Goal: Check status: Check status

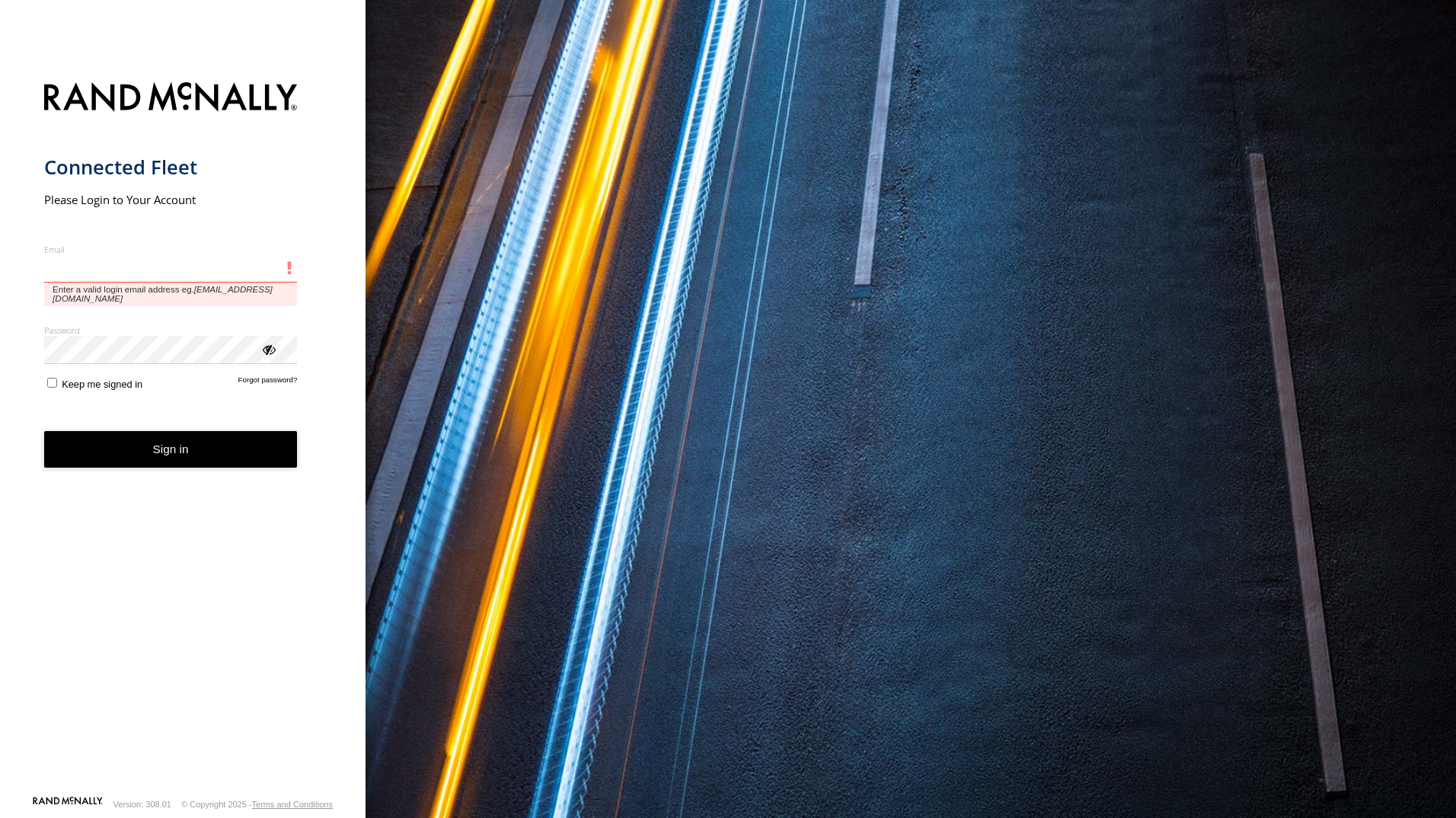
type input "**********"
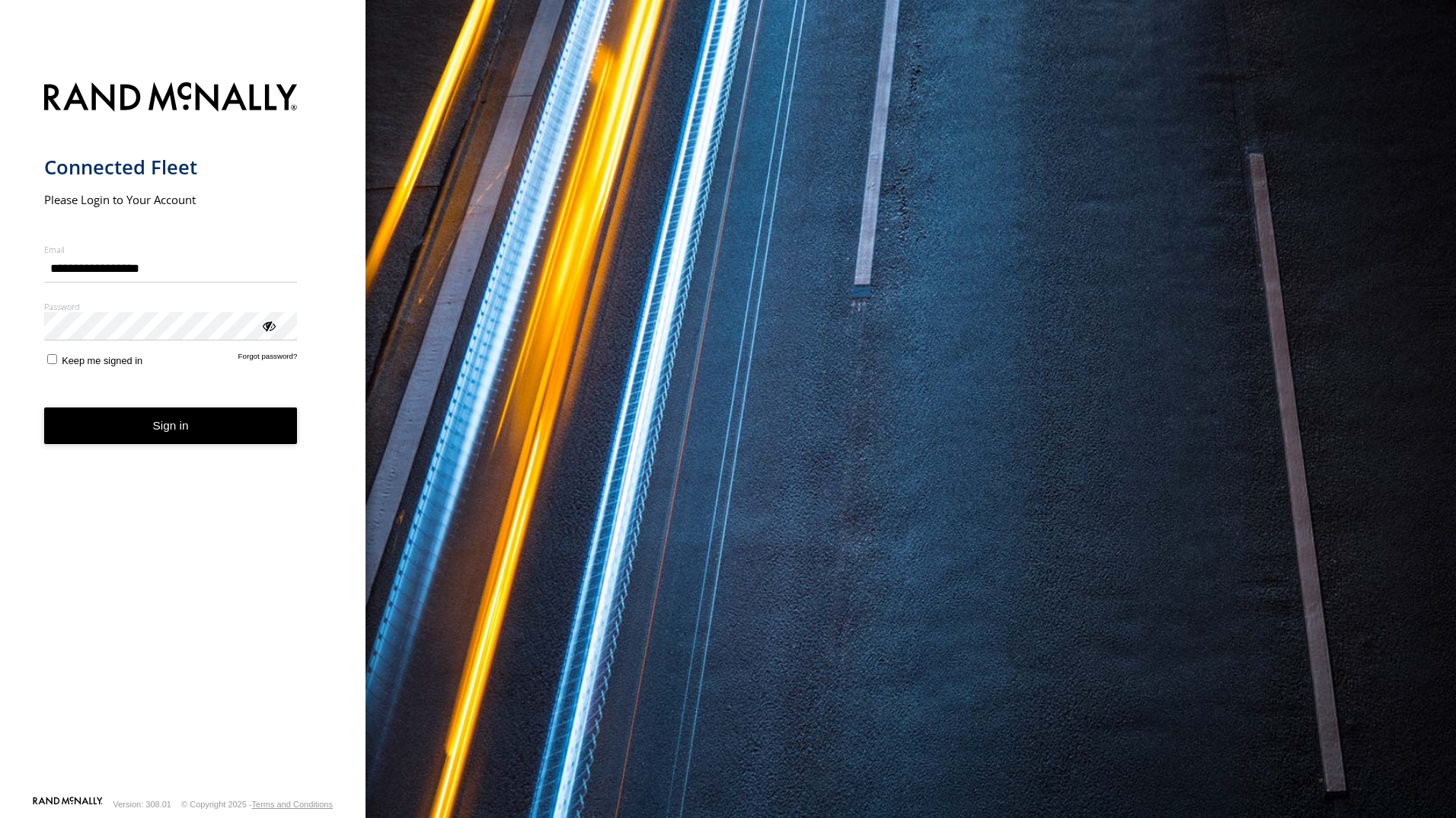
click at [219, 444] on button "Sign in" at bounding box center [171, 427] width 253 height 38
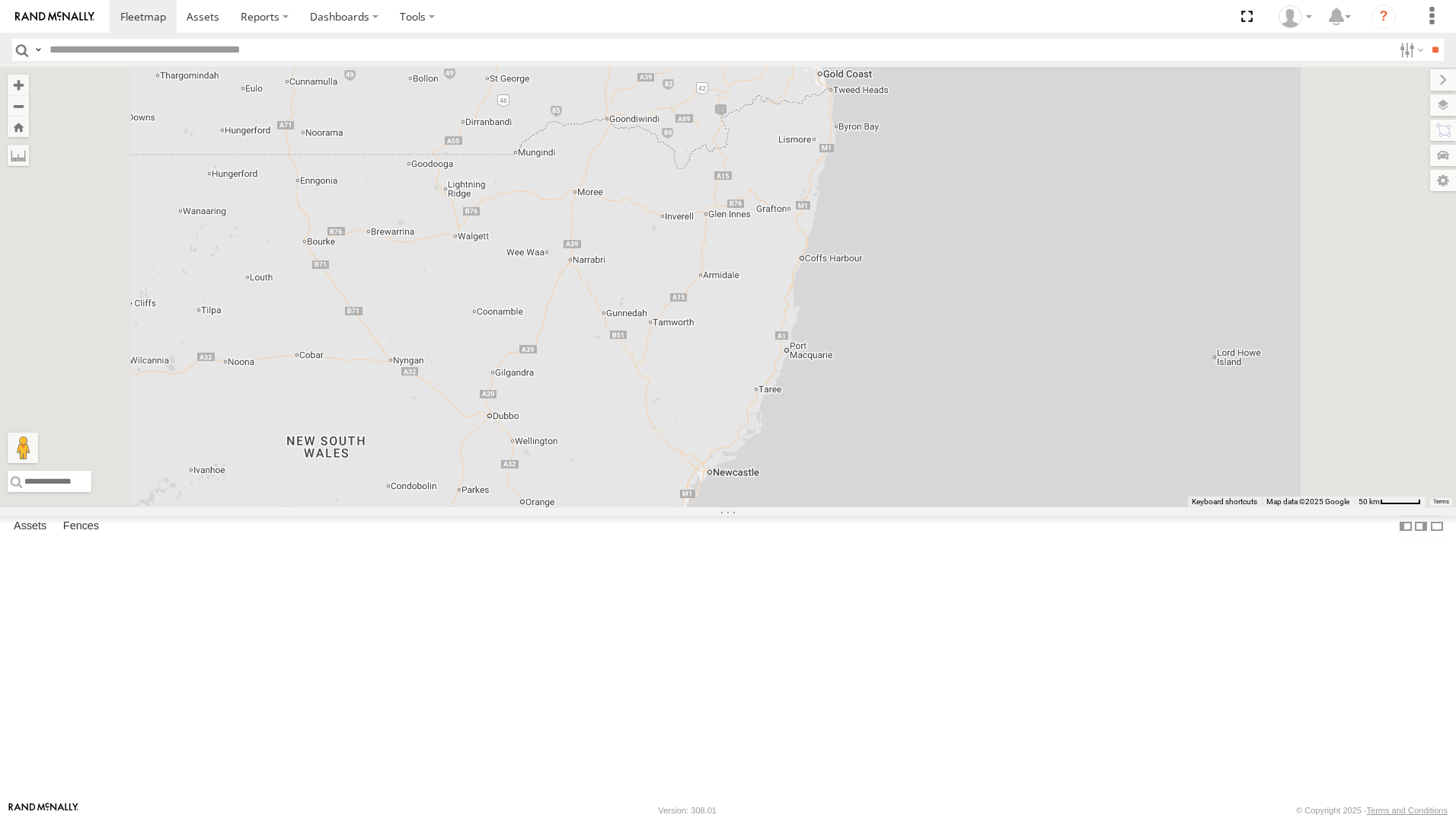
click at [0, 0] on div "[PERSON_NAME] - 842JY2" at bounding box center [0, 0] width 0 height 0
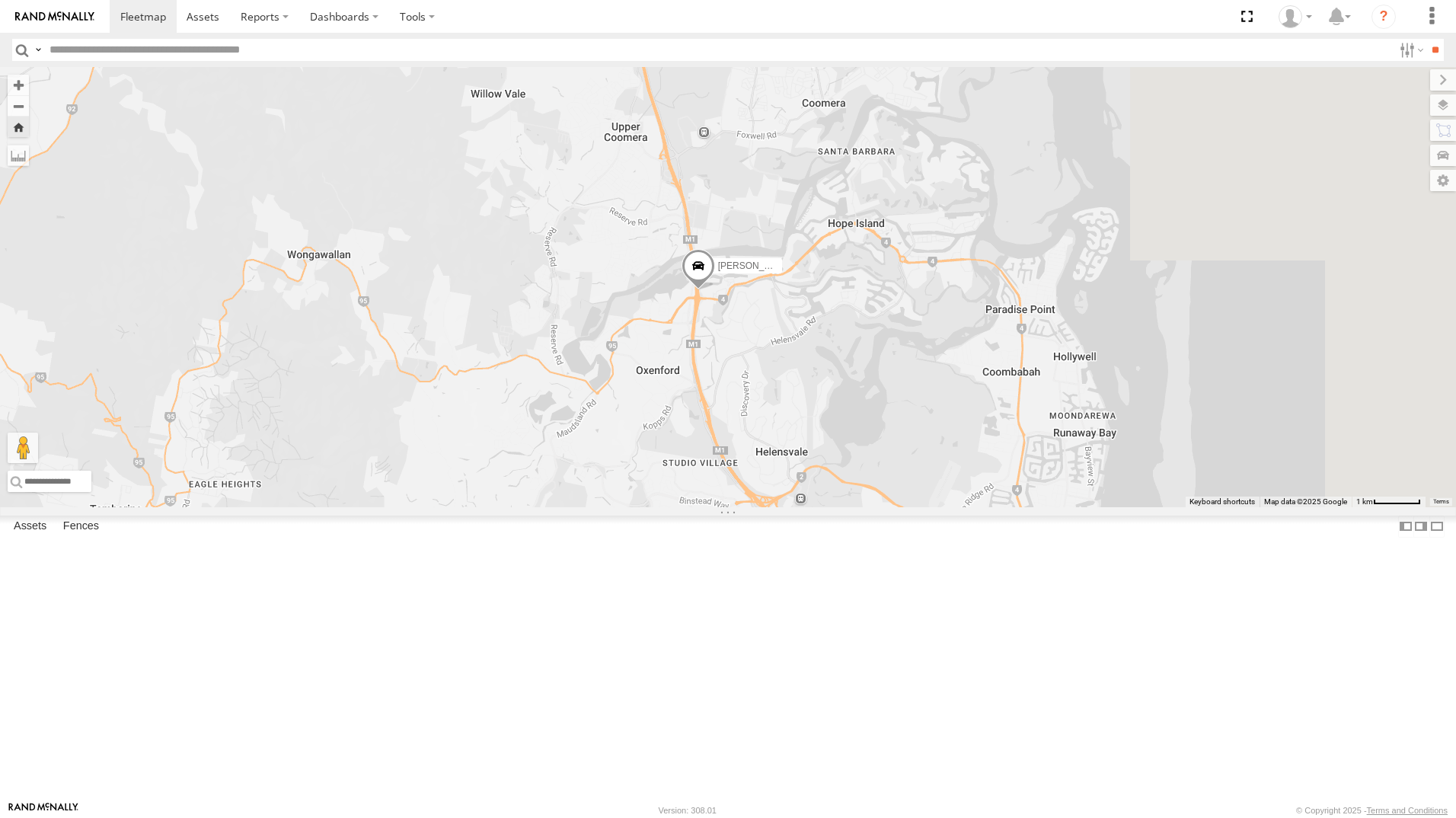
drag, startPoint x: 1259, startPoint y: 360, endPoint x: 1065, endPoint y: 398, distance: 197.7
click at [1065, 398] on div "Jace Seumanu - 842JY2" at bounding box center [728, 287] width 1456 height 441
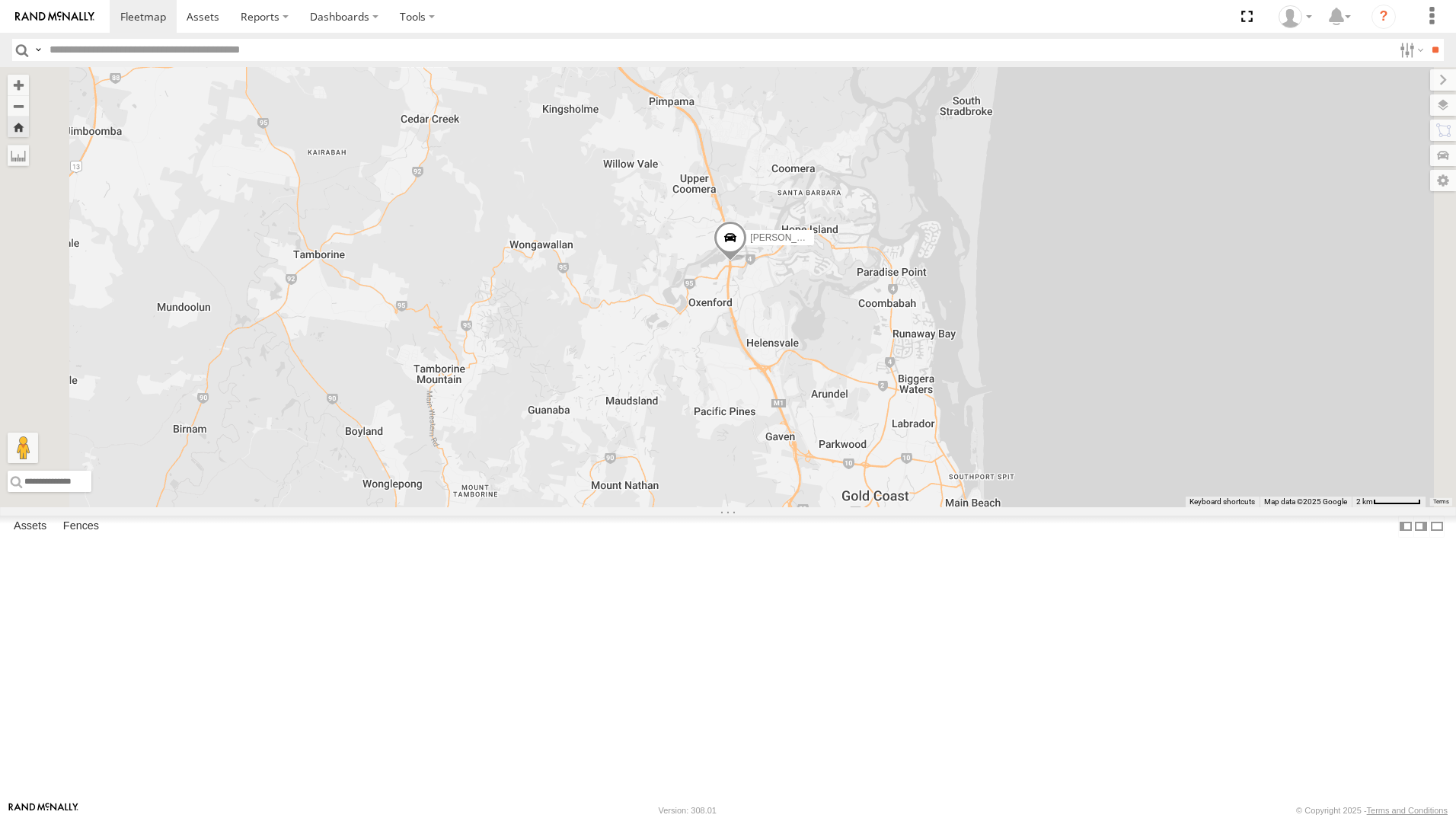
drag, startPoint x: 1075, startPoint y: 471, endPoint x: 1012, endPoint y: 462, distance: 63.6
click at [1012, 462] on div "Jace Seumanu - 842JY2" at bounding box center [728, 287] width 1456 height 441
